Goal: Navigation & Orientation: Understand site structure

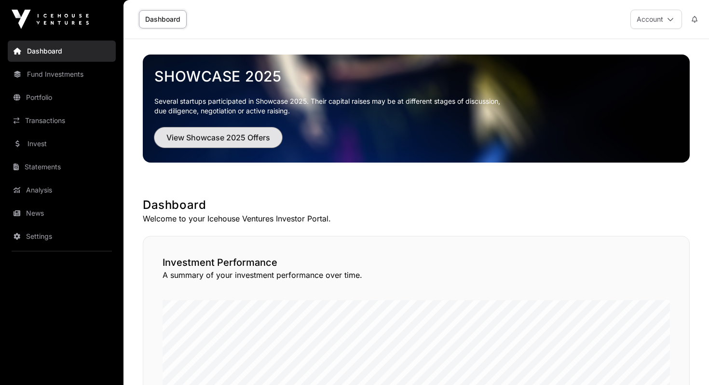
click at [167, 136] on span "View Showcase 2025 Offers" at bounding box center [219, 138] width 104 height 12
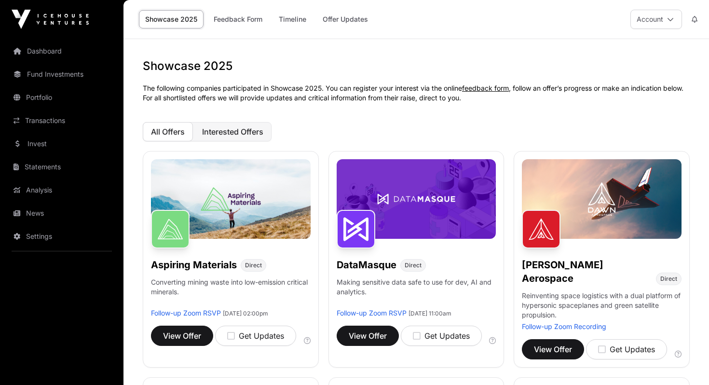
click at [224, 130] on span "Interested Offers" at bounding box center [232, 132] width 61 height 10
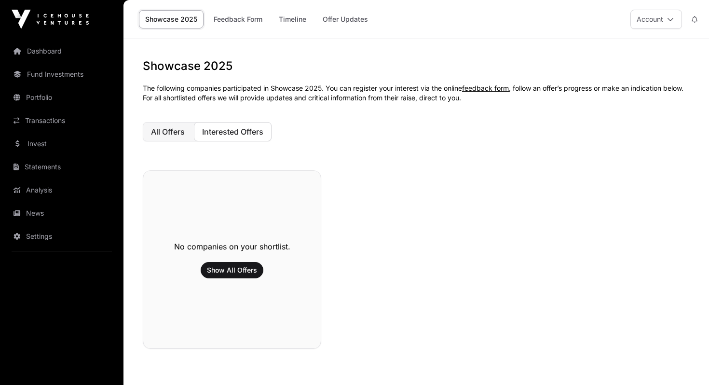
click at [168, 139] on button "All Offers" at bounding box center [168, 131] width 50 height 19
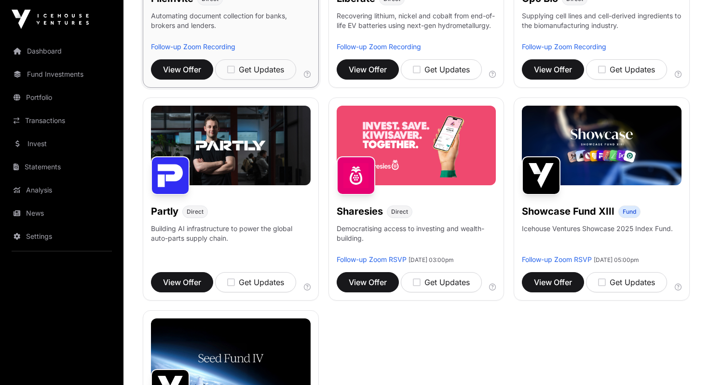
scroll to position [494, 0]
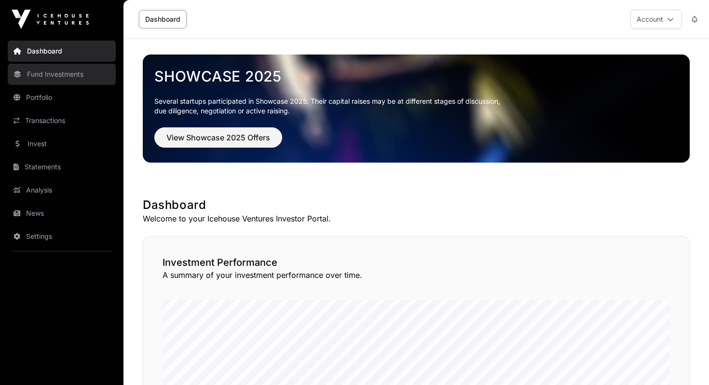
click at [50, 75] on link "Fund Investments" at bounding box center [62, 74] width 108 height 21
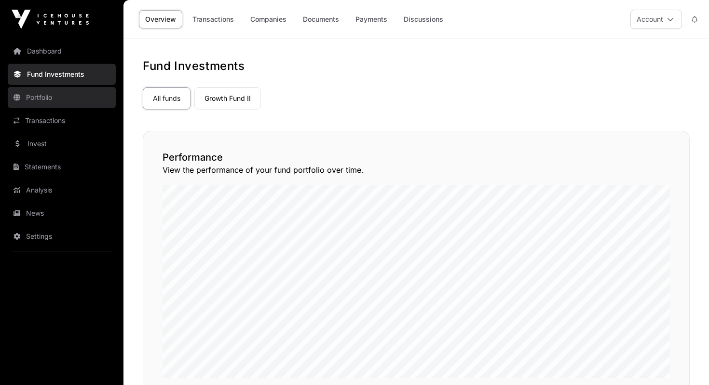
click at [51, 100] on link "Portfolio" at bounding box center [62, 97] width 108 height 21
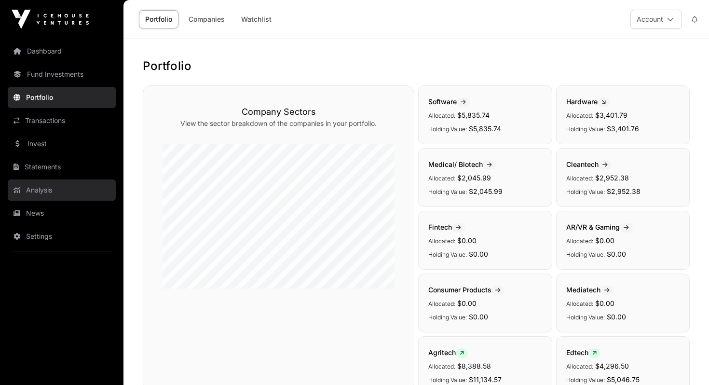
click at [56, 193] on link "Analysis" at bounding box center [62, 190] width 108 height 21
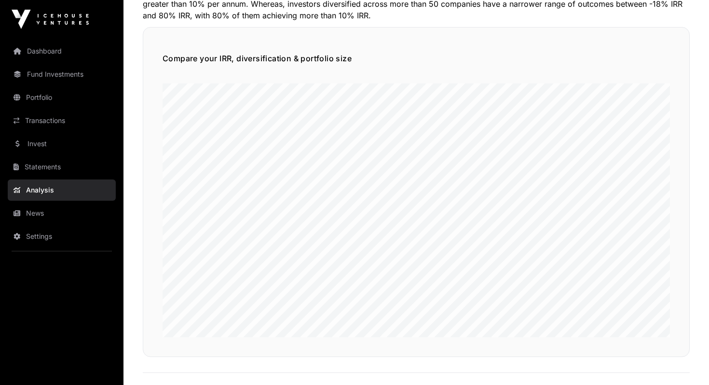
scroll to position [626, 0]
